Goal: Communication & Community: Participate in discussion

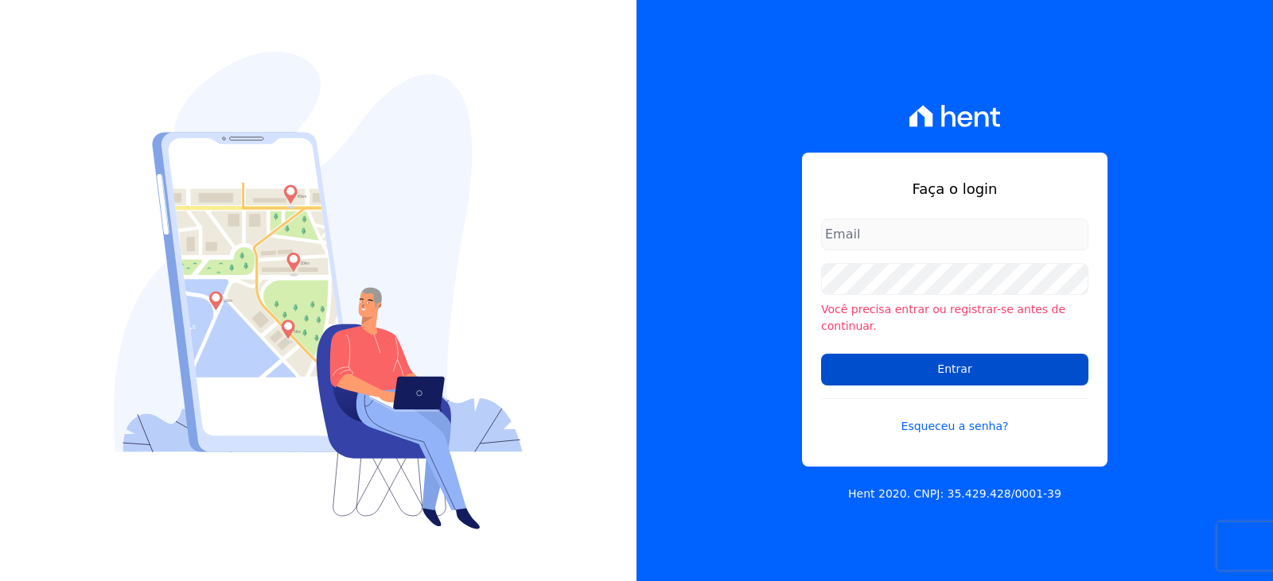
type input "[EMAIL_ADDRESS][DOMAIN_NAME]"
click at [961, 362] on input "Entrar" at bounding box center [954, 370] width 267 height 32
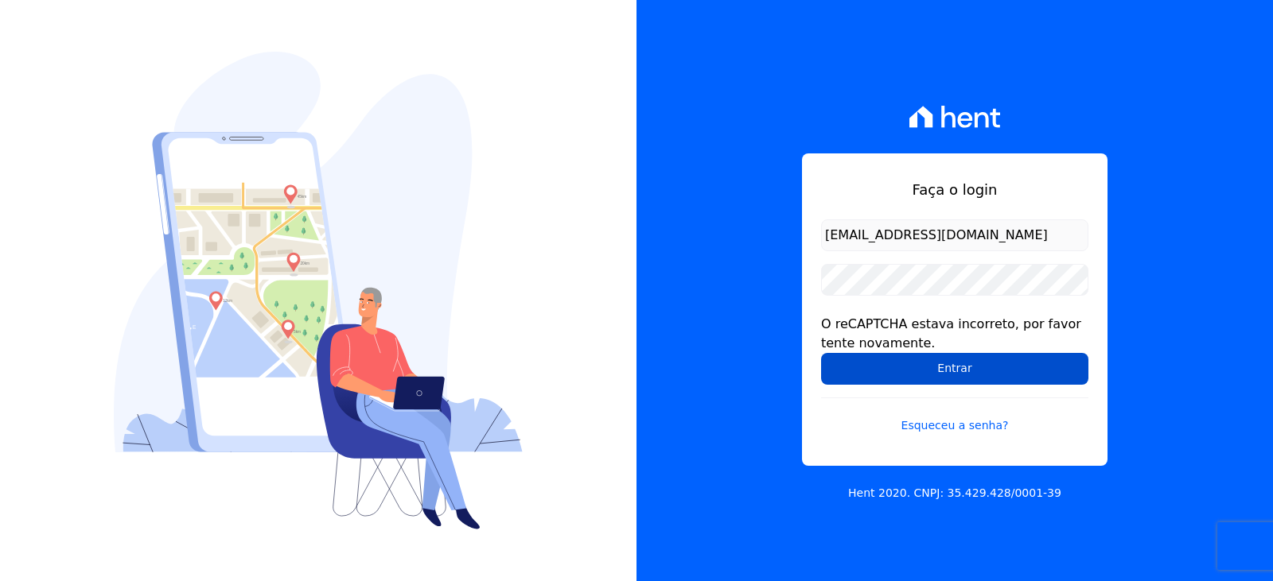
click at [937, 371] on input "Entrar" at bounding box center [954, 369] width 267 height 32
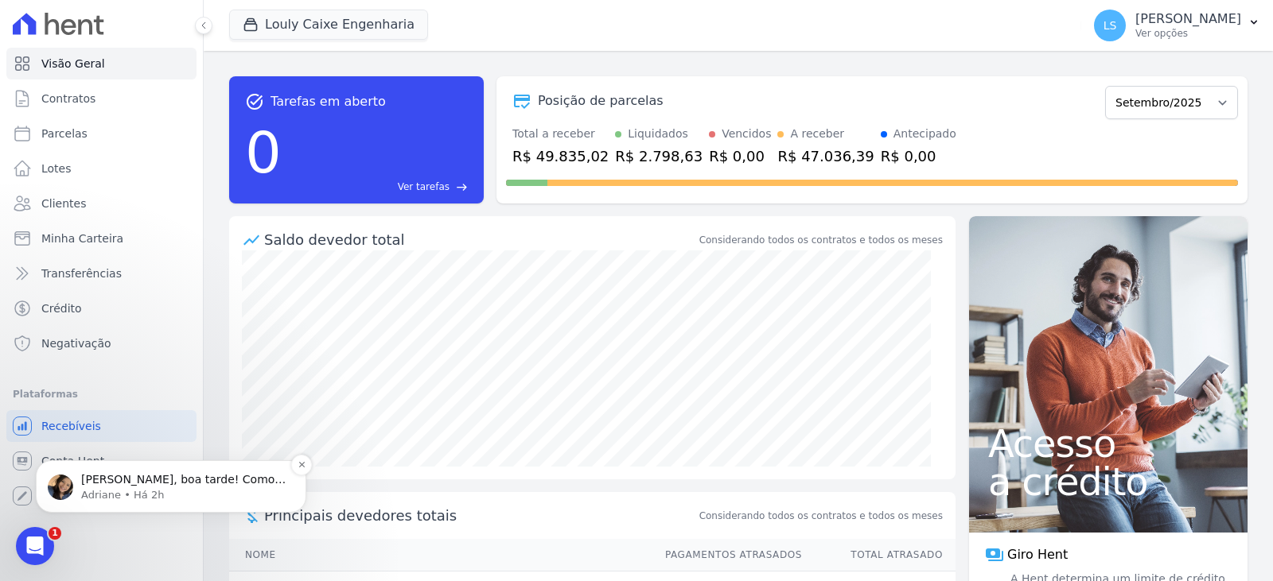
click at [129, 489] on p "Adriane • Há 2h" at bounding box center [183, 495] width 205 height 14
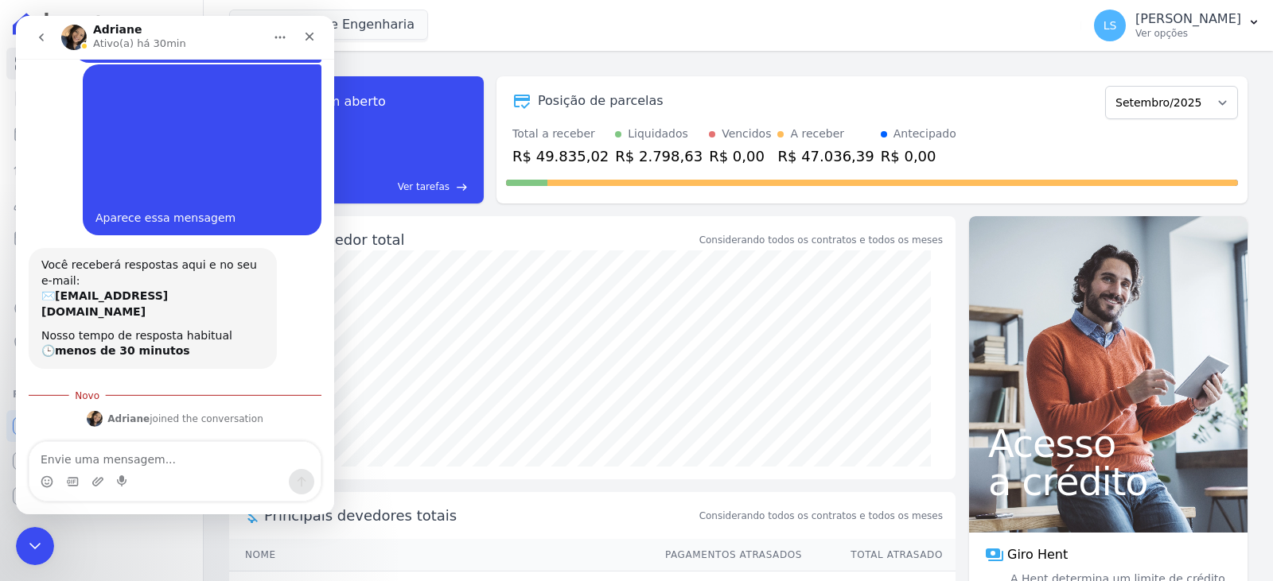
scroll to position [175, 0]
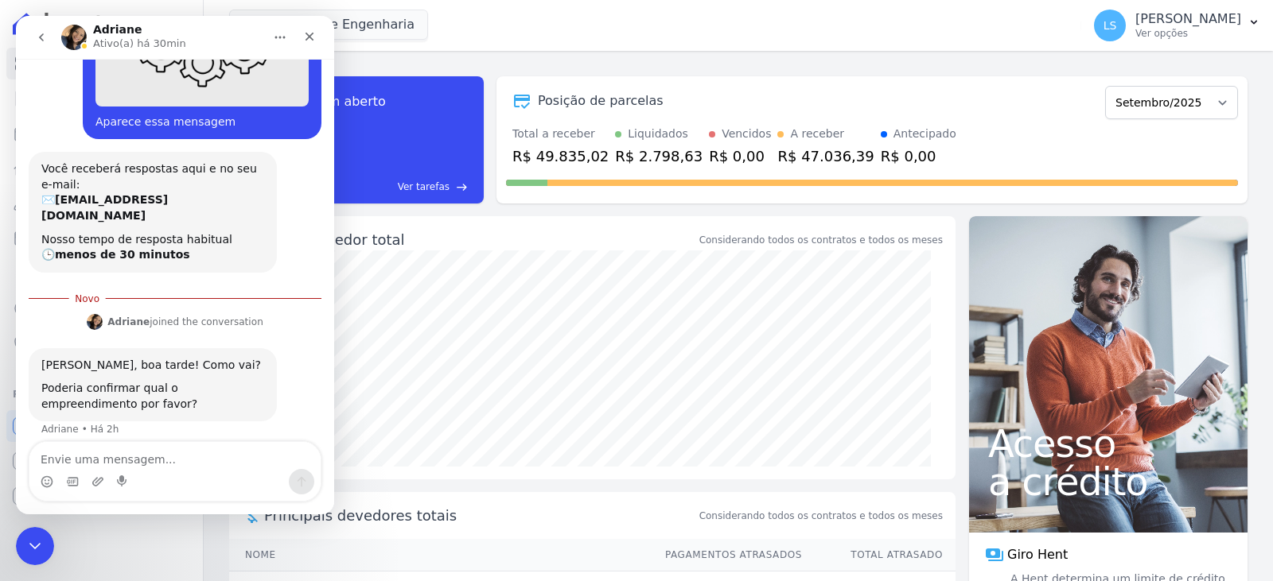
click at [137, 455] on textarea "Envie uma mensagem..." at bounding box center [174, 455] width 291 height 27
type textarea "L"
type textarea "Isadora"
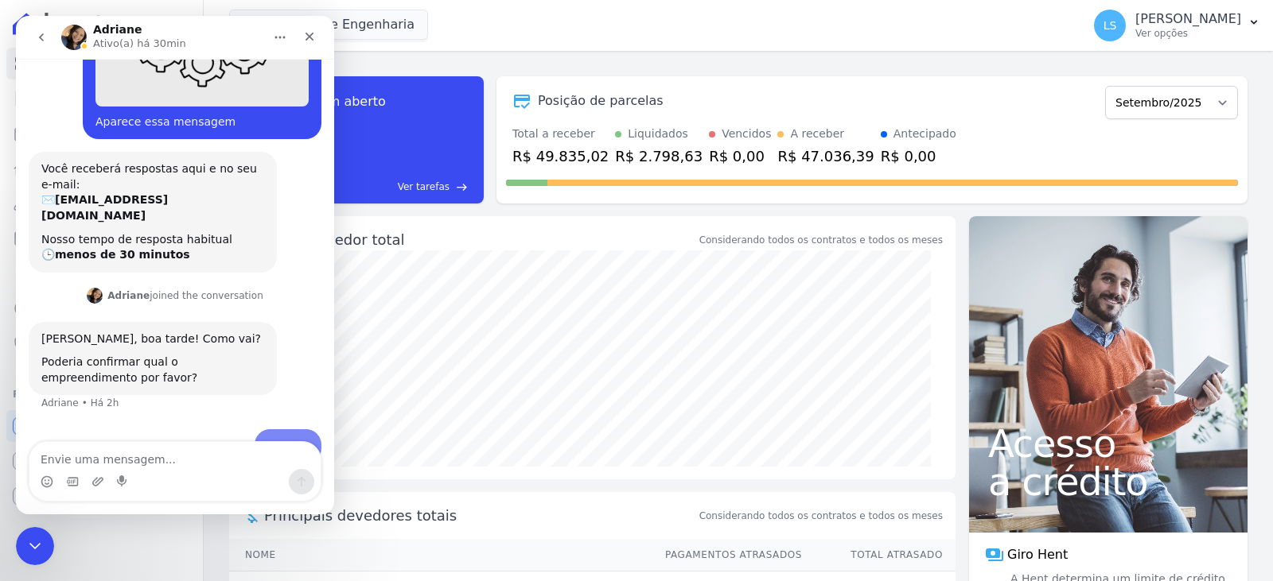
scroll to position [196, 0]
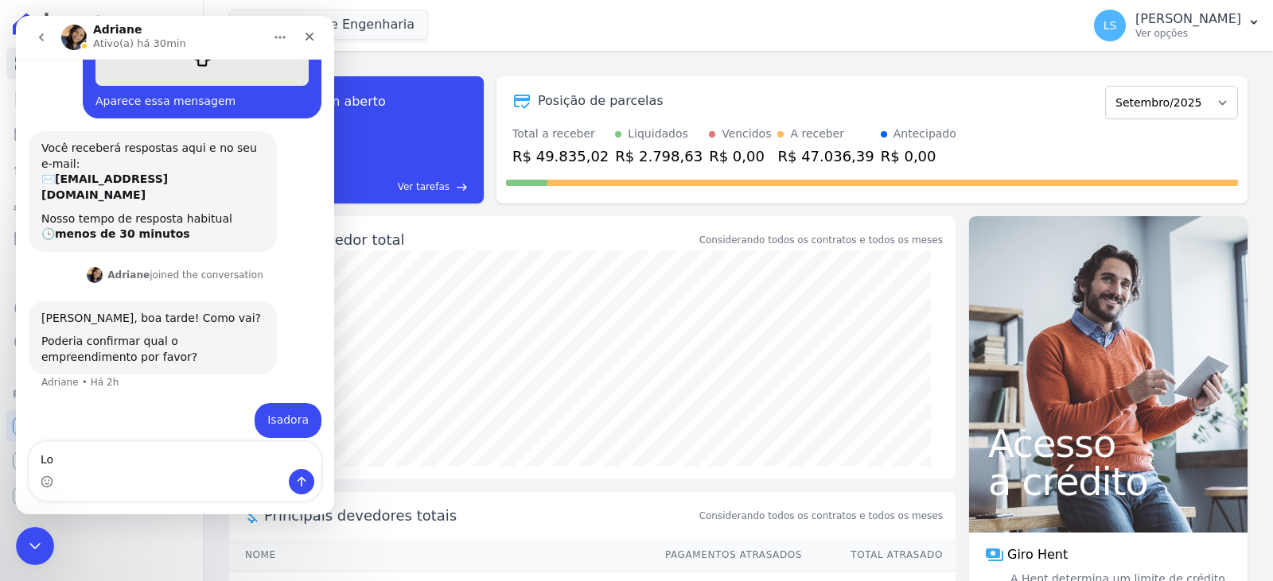
type textarea "L"
